Goal: Task Accomplishment & Management: Manage account settings

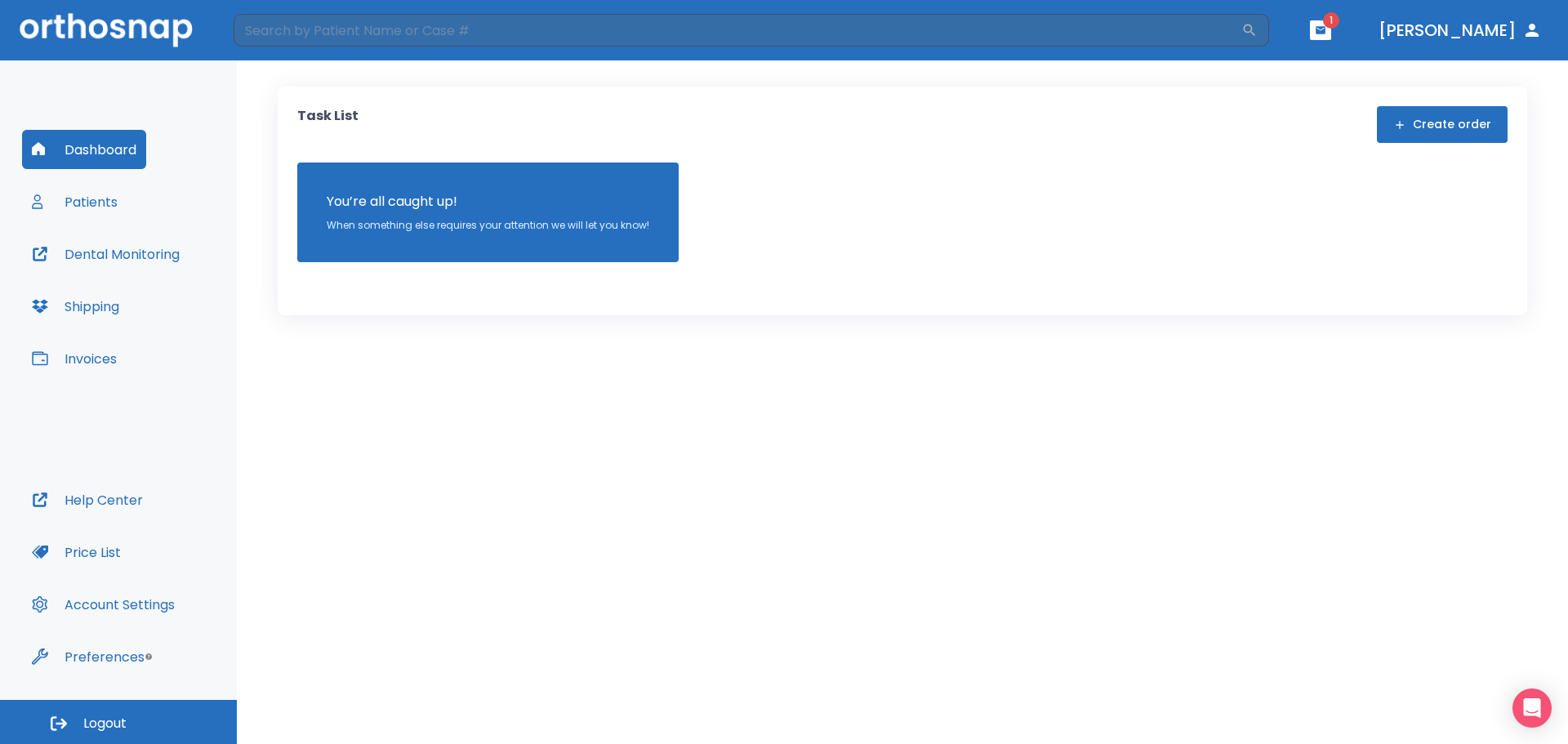
click at [81, 206] on button "Patients" at bounding box center [75, 201] width 105 height 39
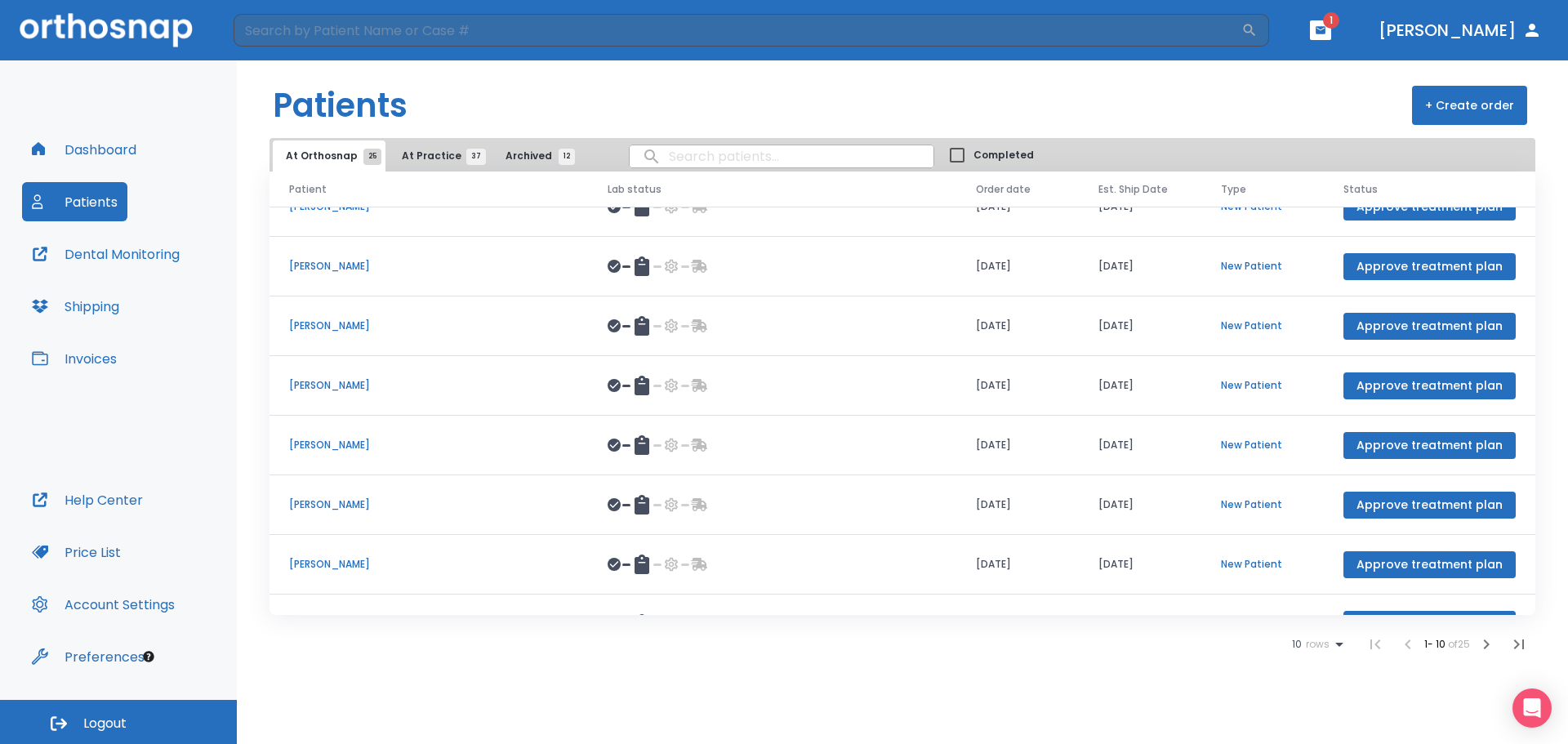
scroll to position [188, 0]
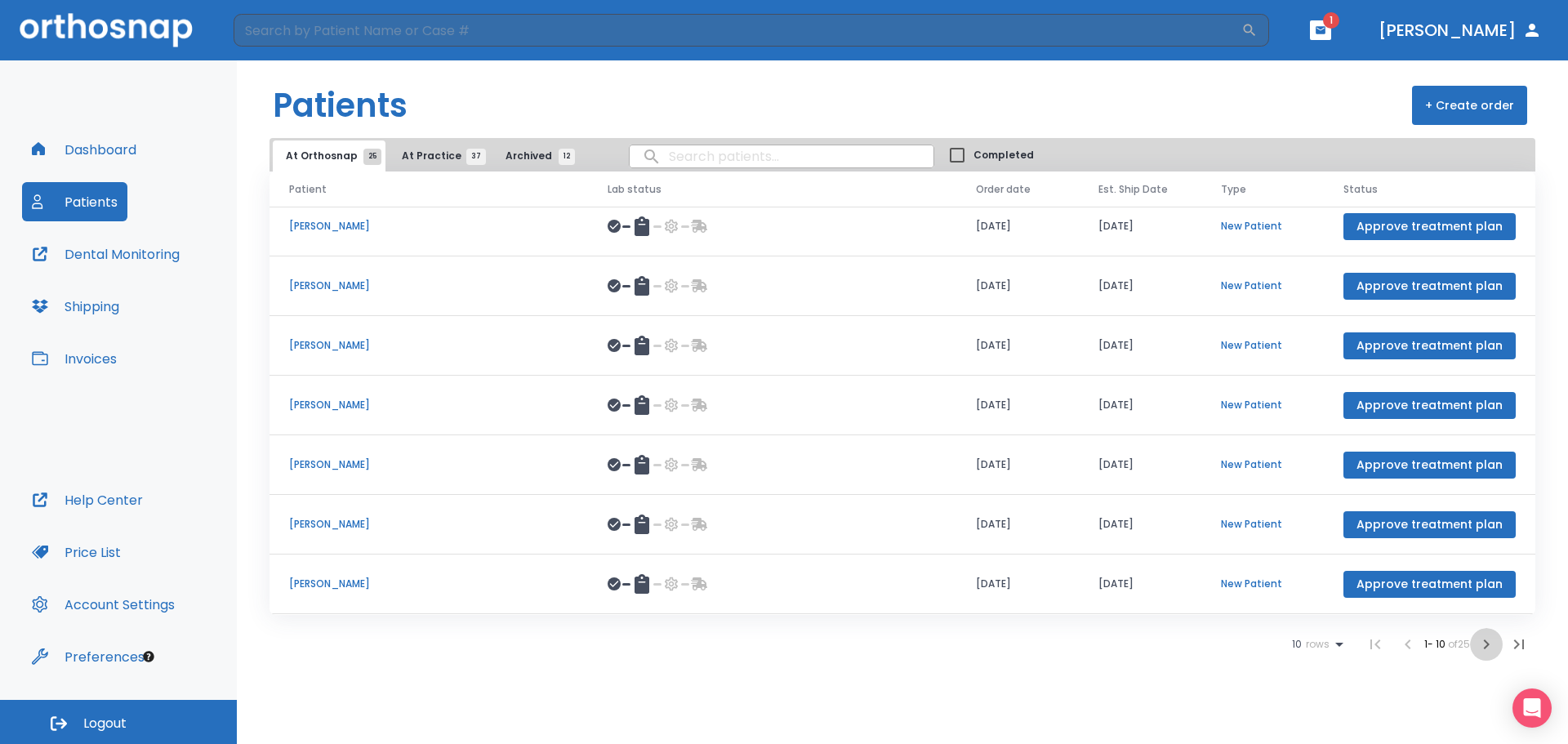
click at [1483, 648] on icon "button" at bounding box center [1487, 644] width 20 height 20
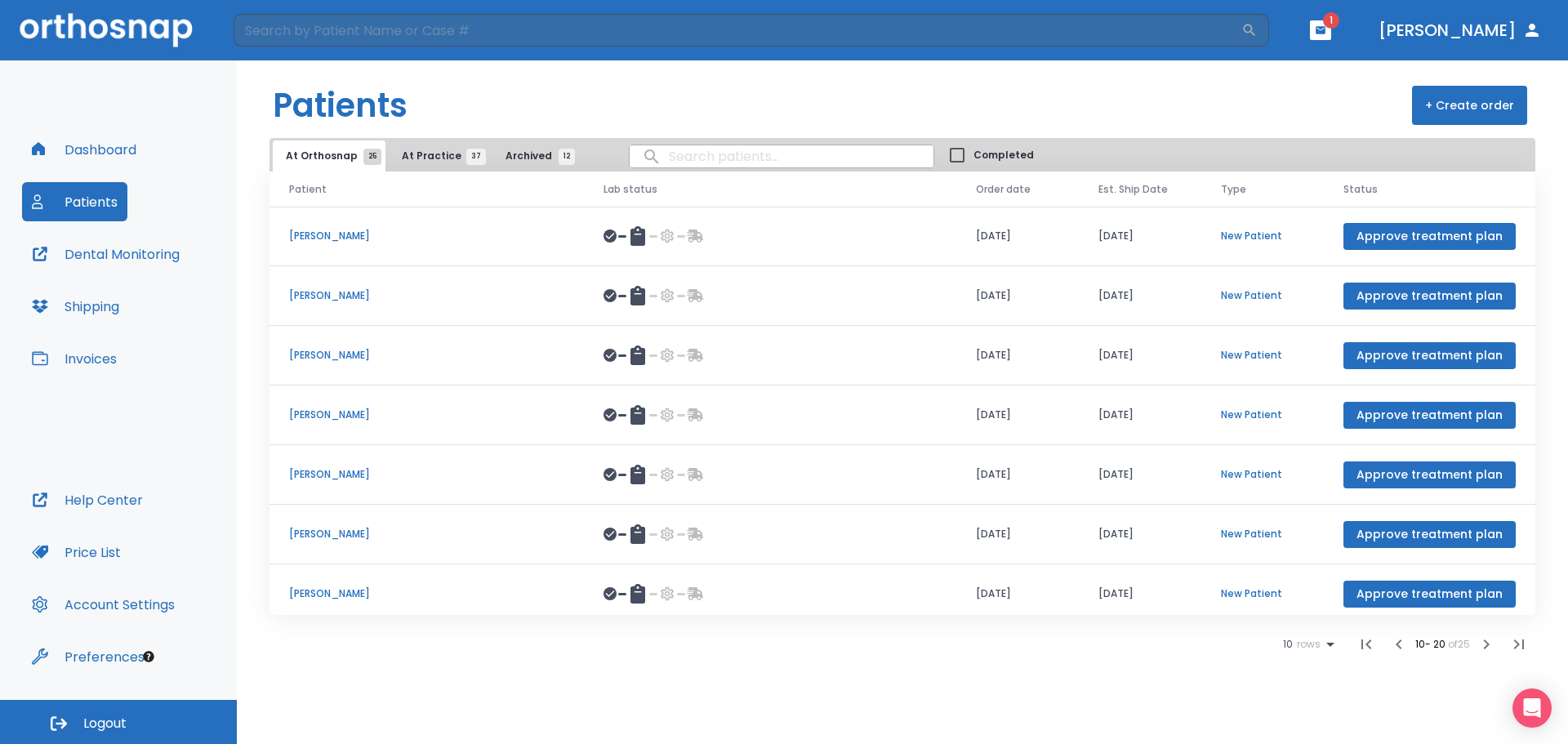
click at [1483, 646] on icon "button" at bounding box center [1487, 644] width 20 height 20
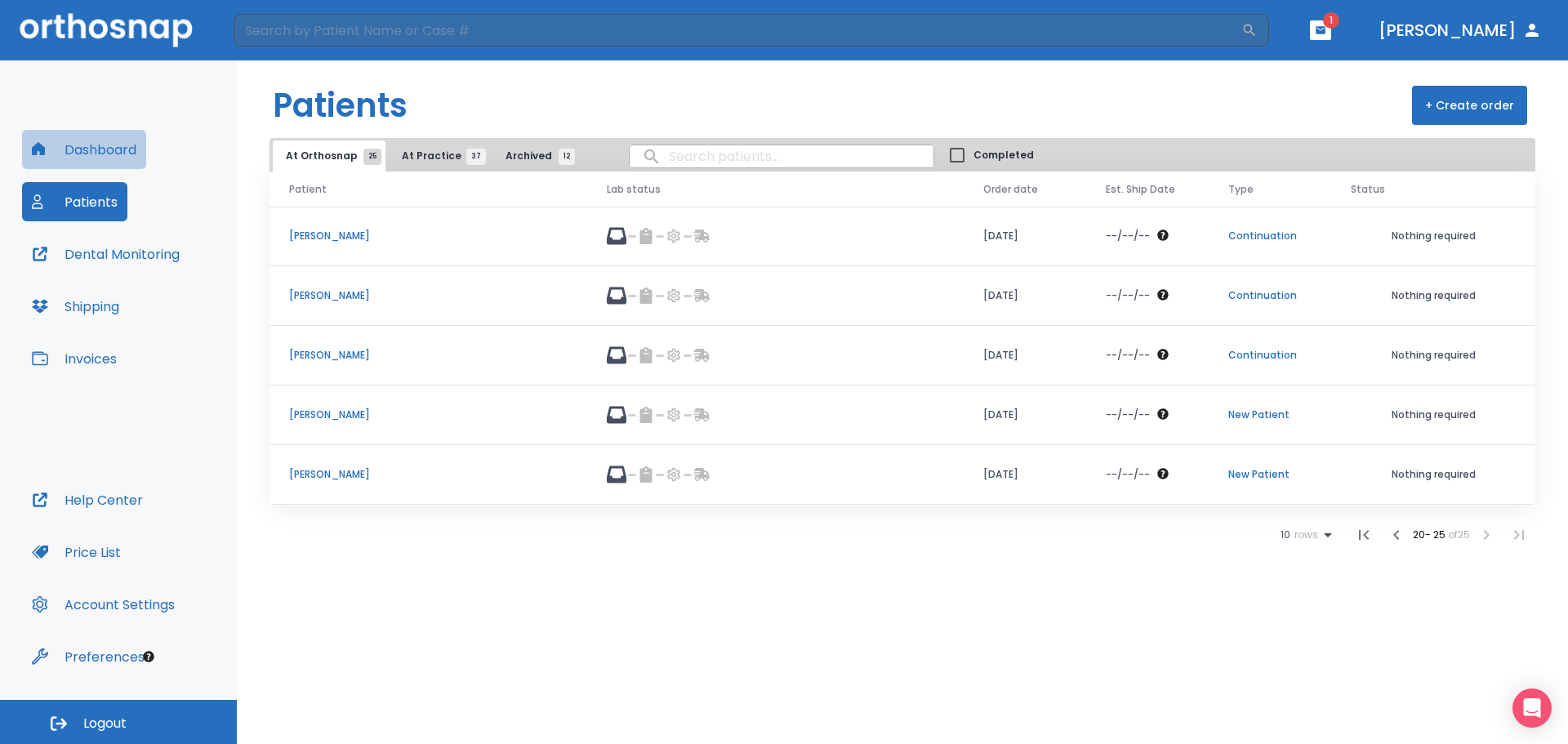
click at [114, 155] on button "Dashboard" at bounding box center [85, 149] width 125 height 39
